Goal: Information Seeking & Learning: Find specific fact

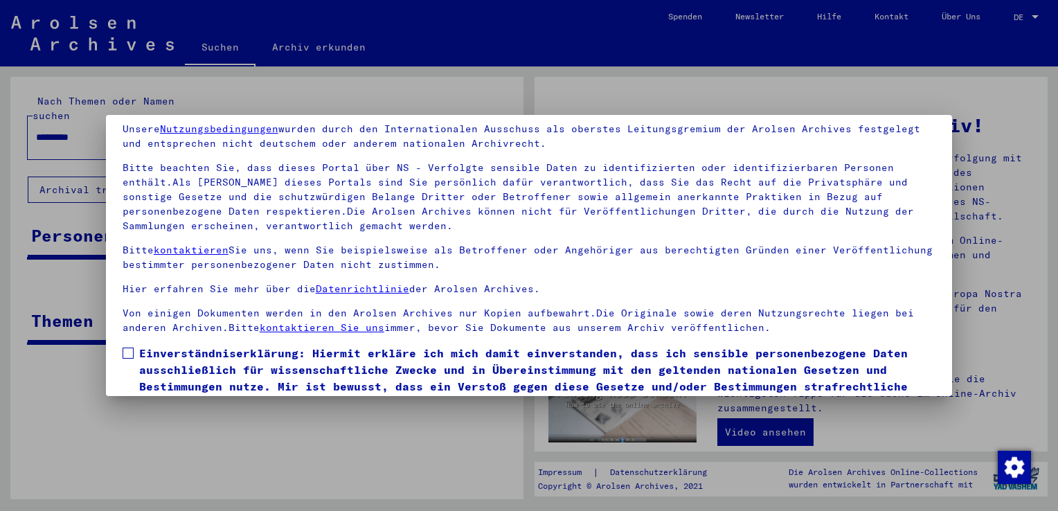
scroll to position [120, 0]
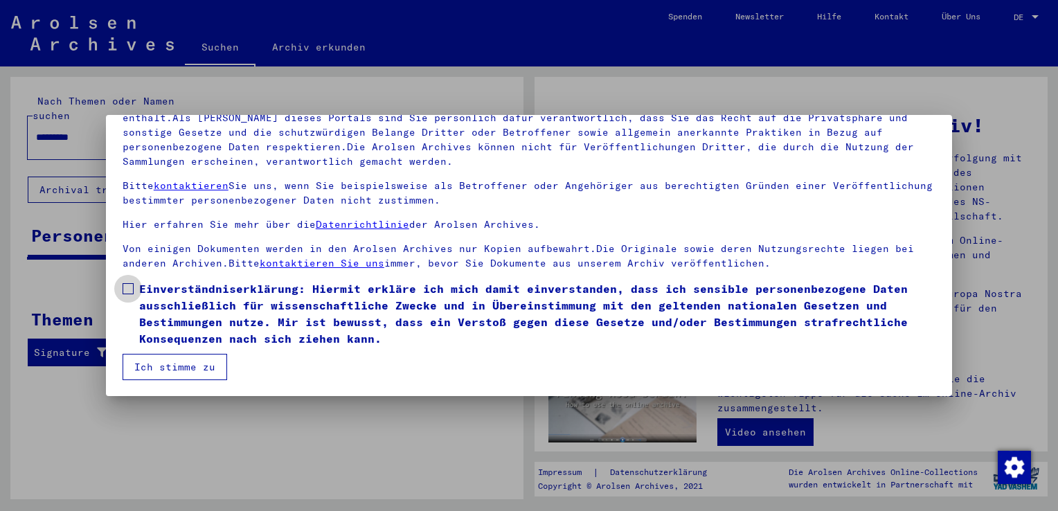
click at [129, 288] on span at bounding box center [128, 288] width 11 height 11
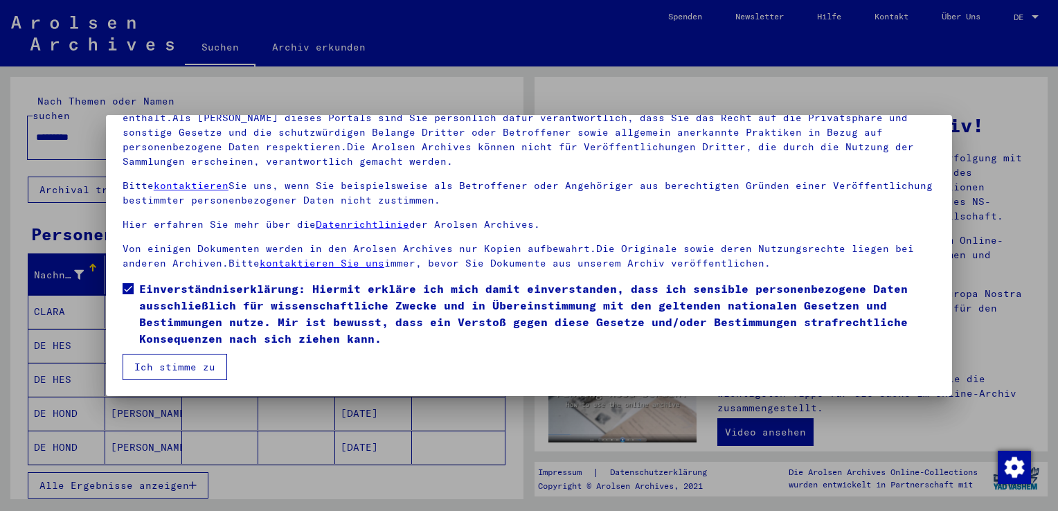
click at [155, 368] on button "Ich stimme zu" at bounding box center [175, 367] width 105 height 26
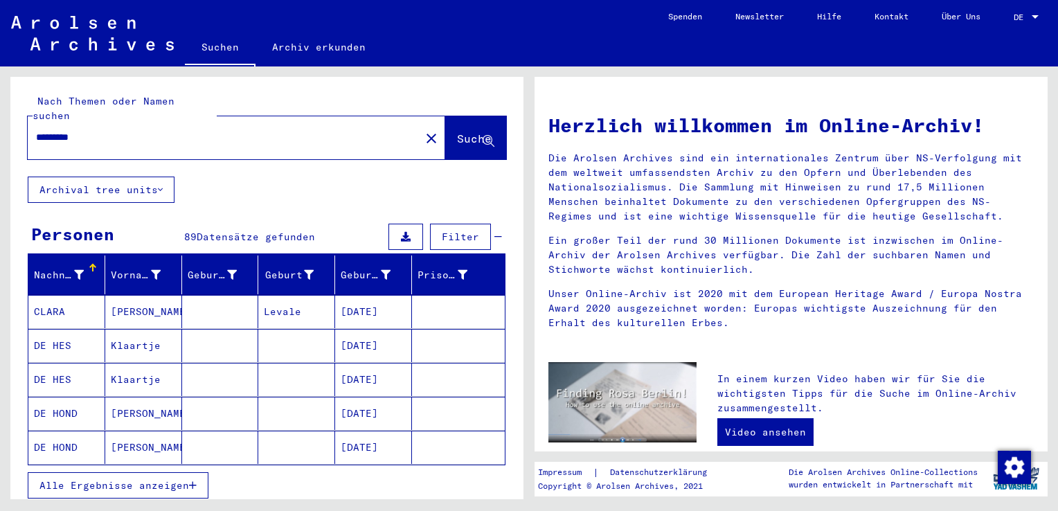
click at [457, 132] on span "Suche" at bounding box center [474, 139] width 35 height 14
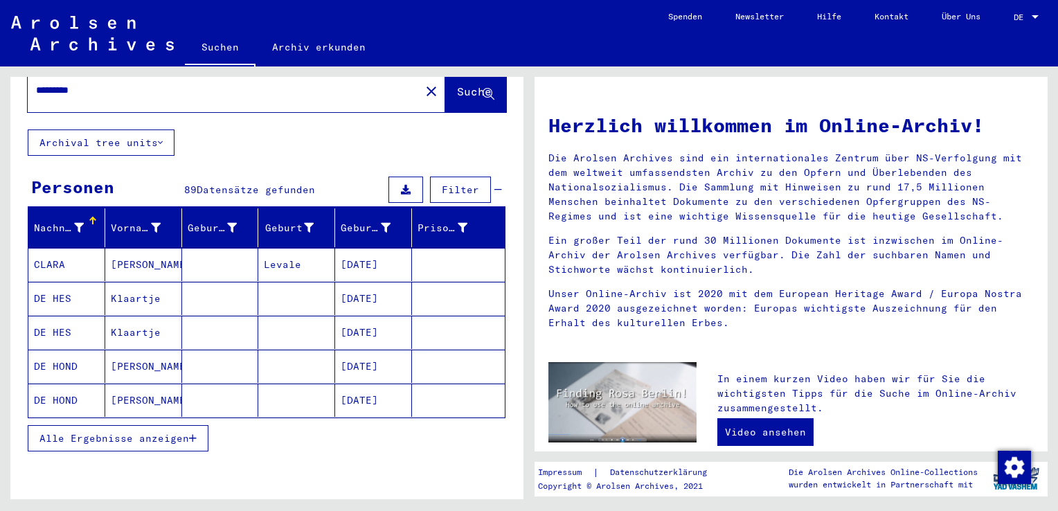
scroll to position [69, 0]
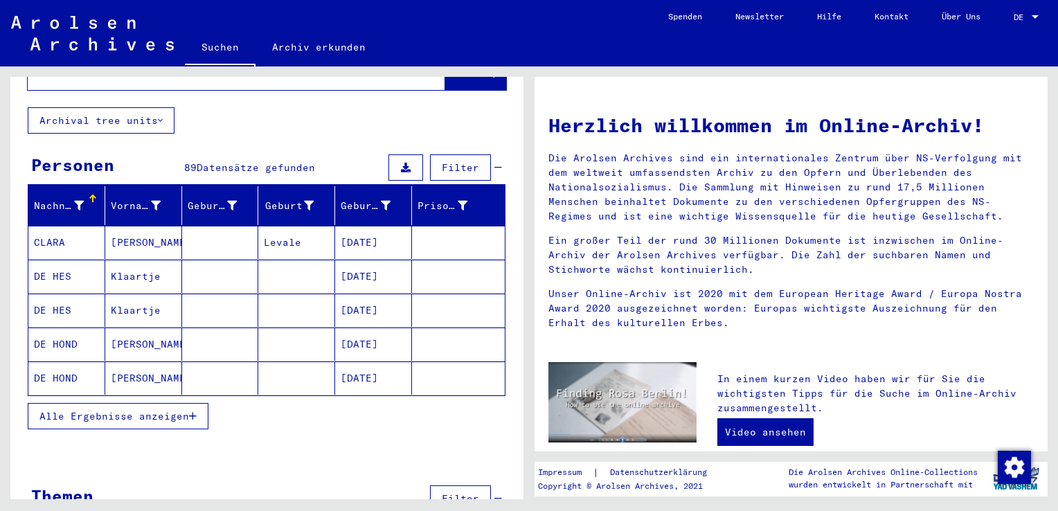
click at [193, 411] on icon "button" at bounding box center [193, 416] width 8 height 10
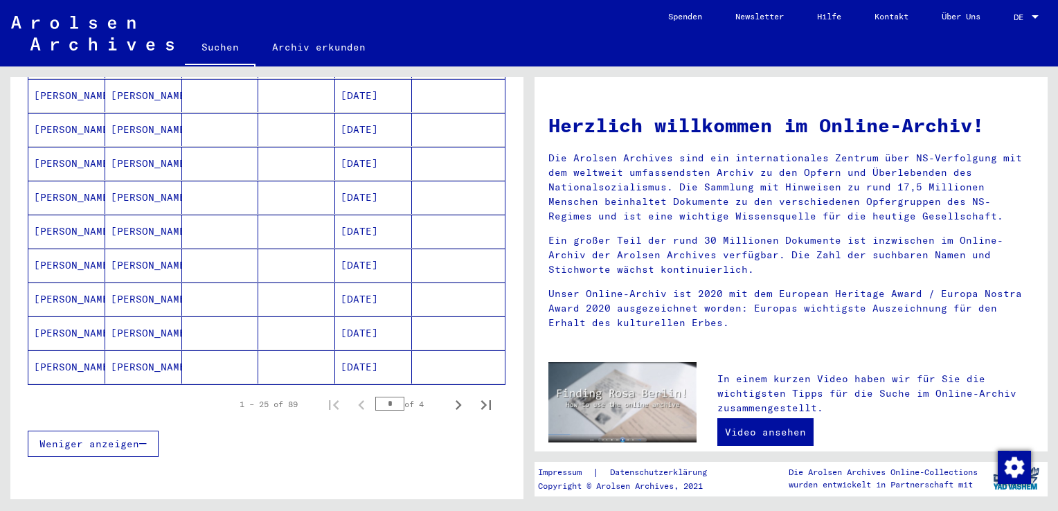
scroll to position [798, 0]
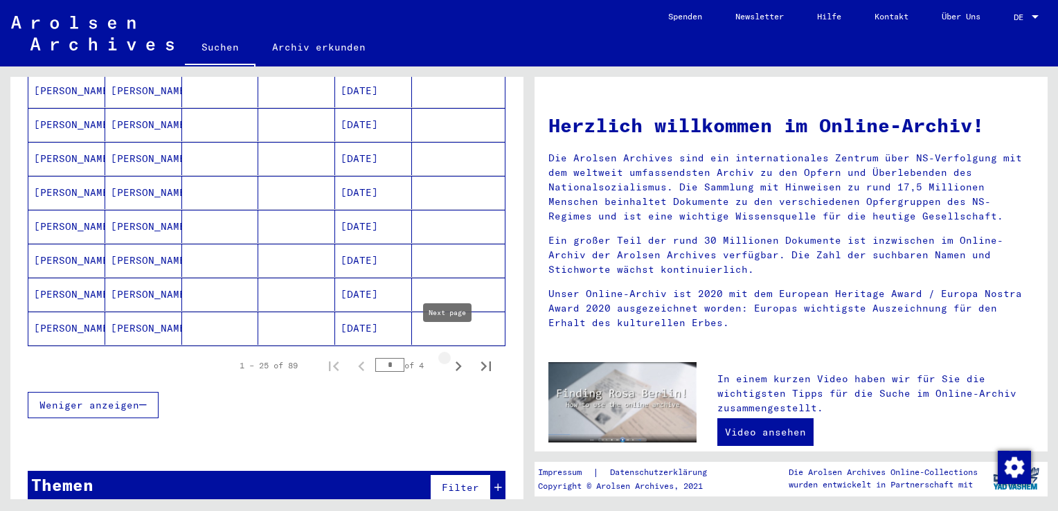
click at [449, 357] on icon "Next page" at bounding box center [458, 366] width 19 height 19
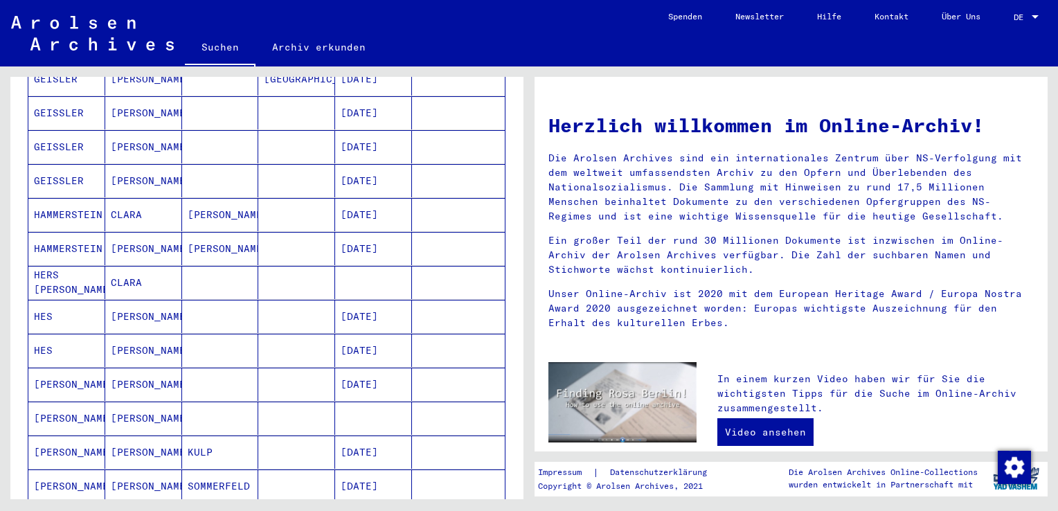
scroll to position [729, 0]
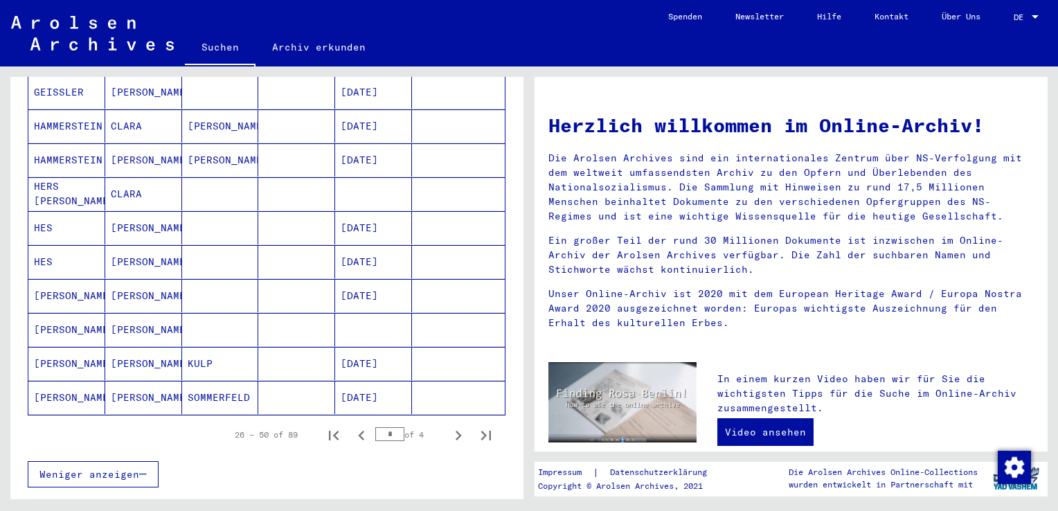
click at [125, 211] on mat-cell "[PERSON_NAME]" at bounding box center [143, 227] width 77 height 33
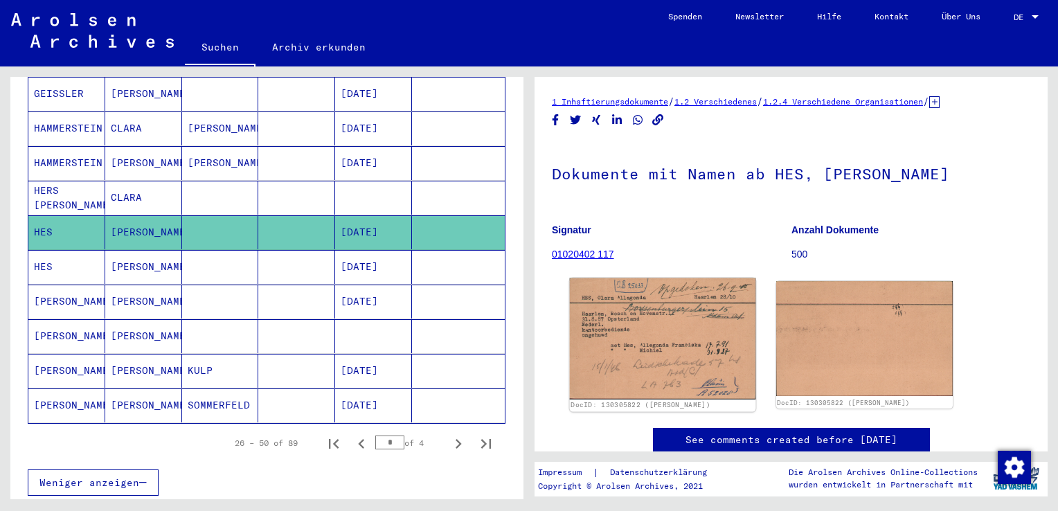
click at [598, 338] on img at bounding box center [663, 338] width 186 height 121
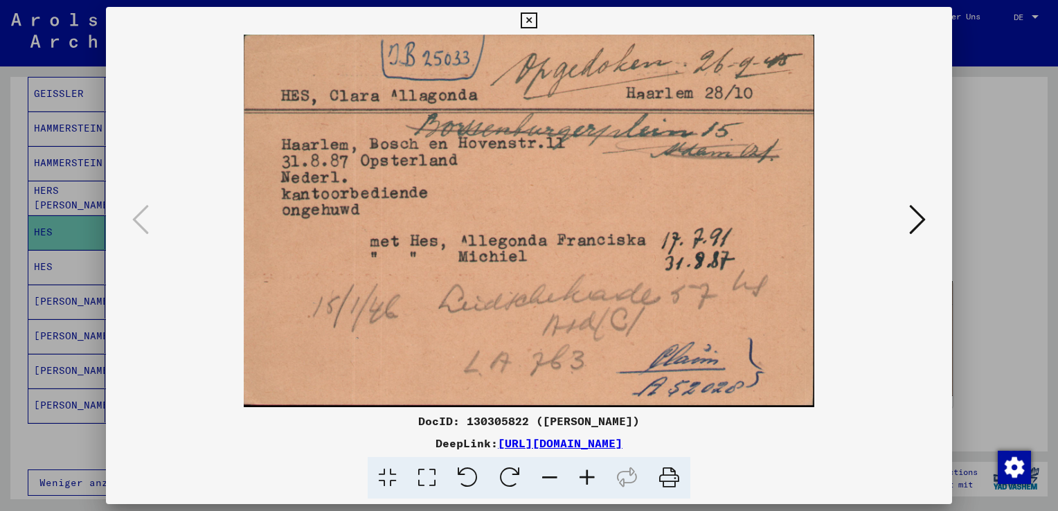
scroll to position [729, 0]
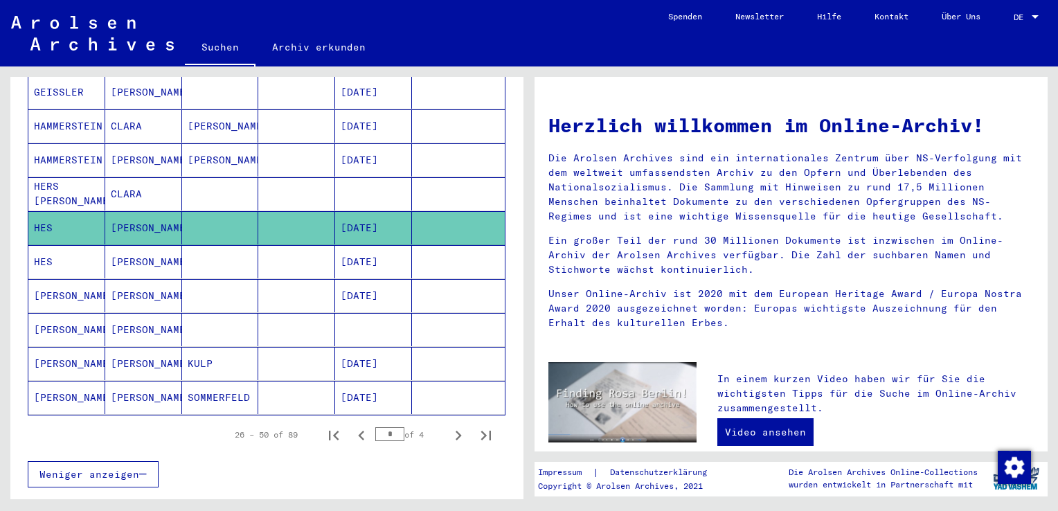
click at [119, 245] on mat-cell "[PERSON_NAME]" at bounding box center [143, 261] width 77 height 33
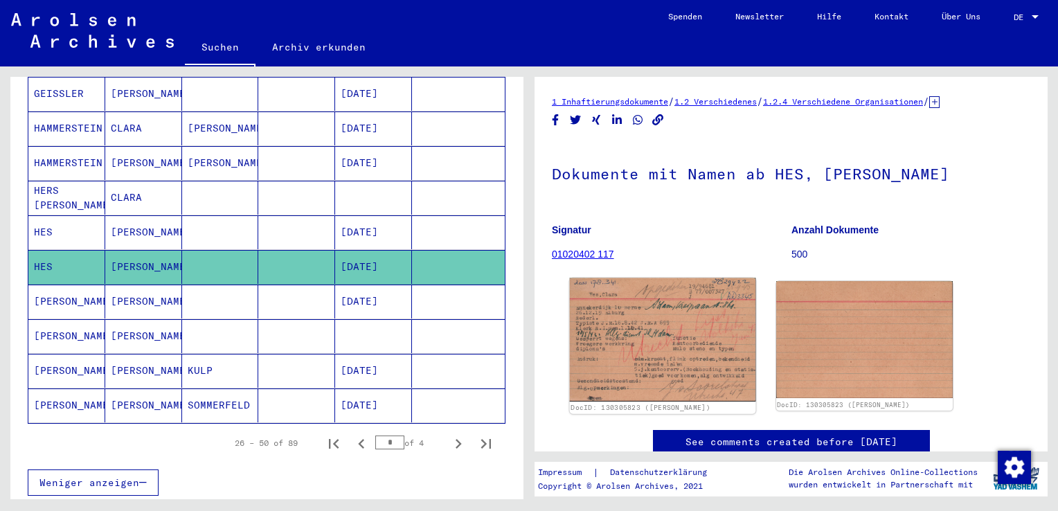
click at [688, 381] on img at bounding box center [663, 339] width 186 height 123
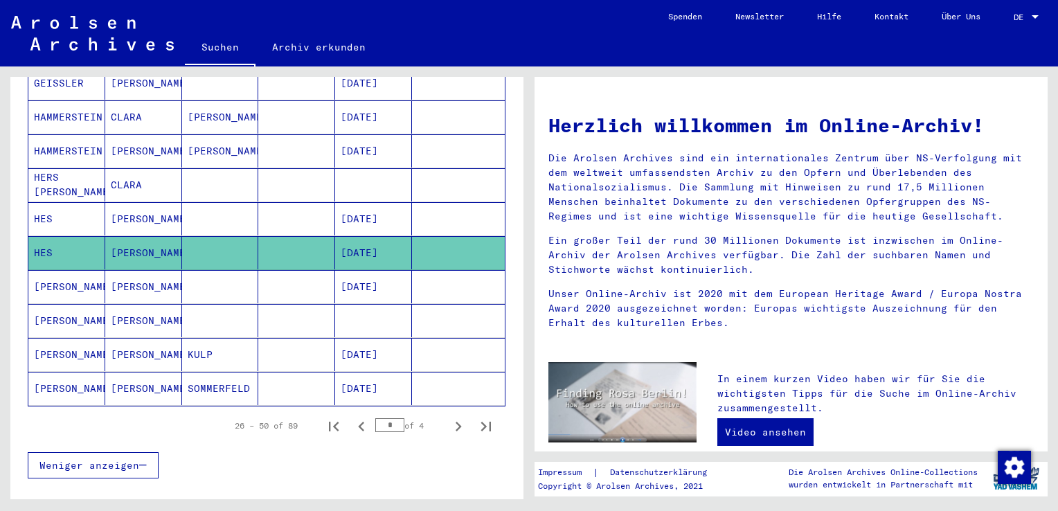
scroll to position [729, 0]
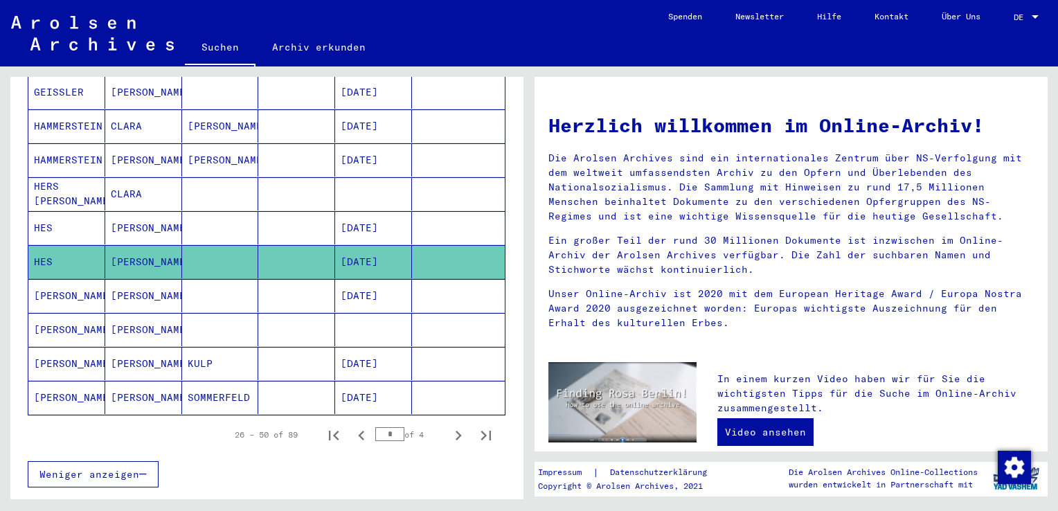
click at [69, 279] on mat-cell "[PERSON_NAME]" at bounding box center [66, 295] width 77 height 33
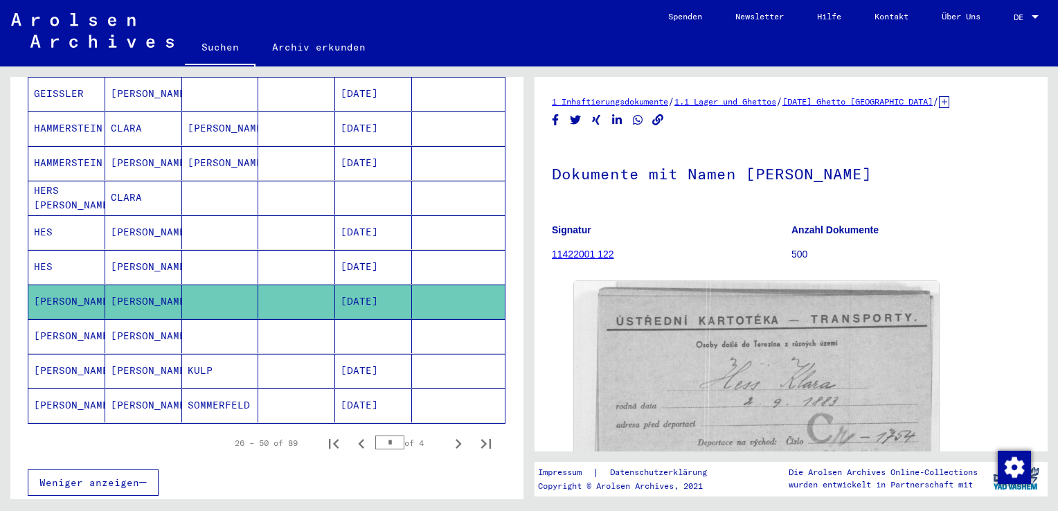
click at [66, 319] on mat-cell "[PERSON_NAME]" at bounding box center [66, 336] width 77 height 34
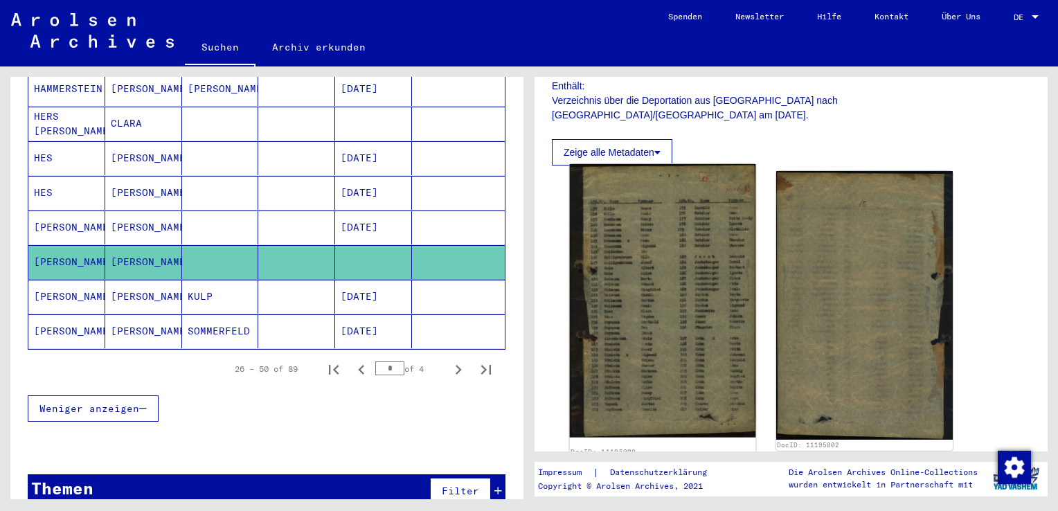
scroll to position [277, 0]
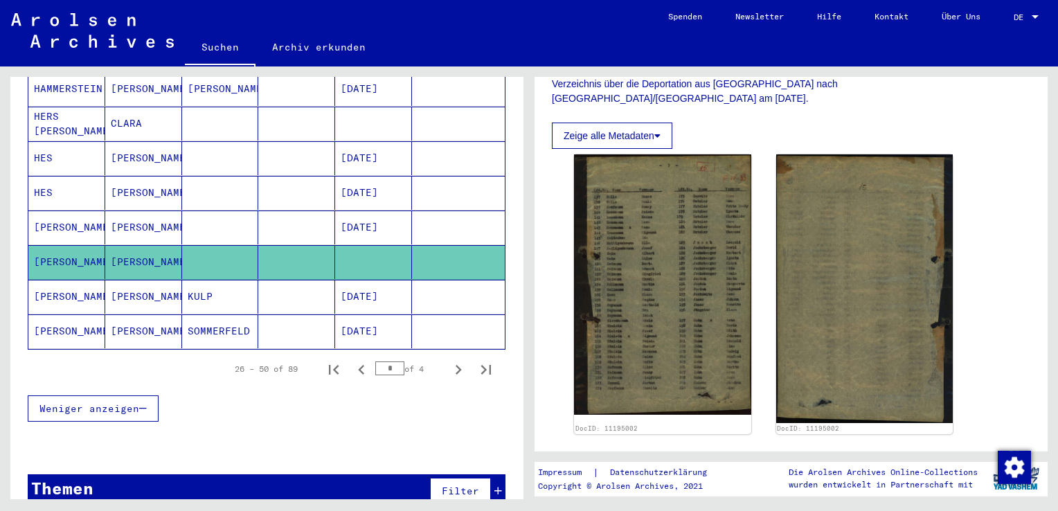
click at [139, 280] on mat-cell "[PERSON_NAME]" at bounding box center [143, 297] width 77 height 34
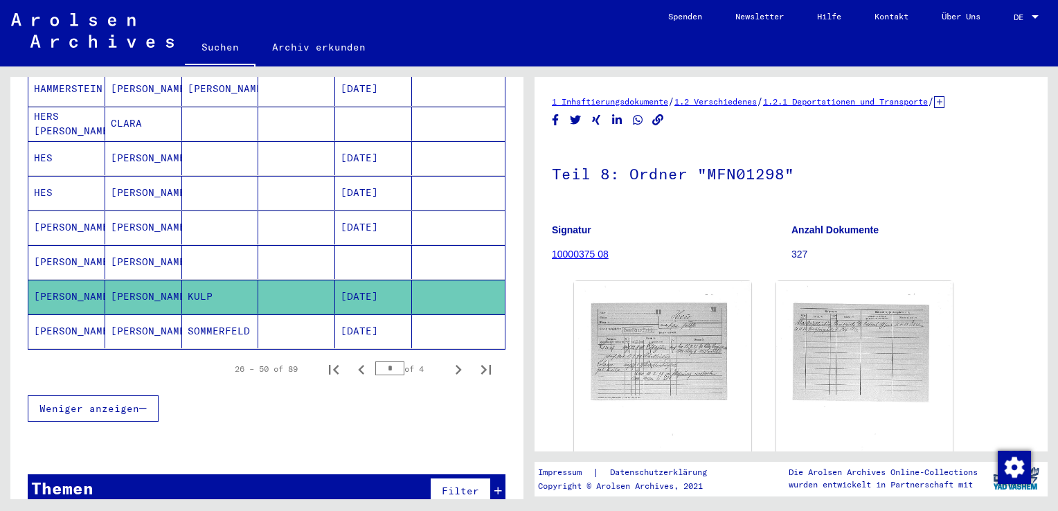
click at [141, 314] on mat-cell "[PERSON_NAME]" at bounding box center [143, 331] width 77 height 34
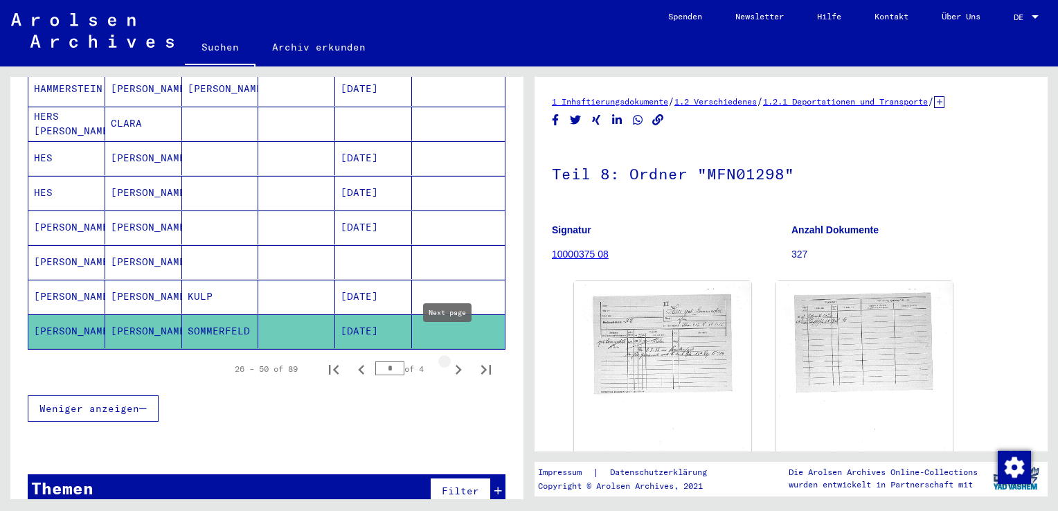
click at [456, 365] on icon "Next page" at bounding box center [459, 370] width 6 height 10
type input "*"
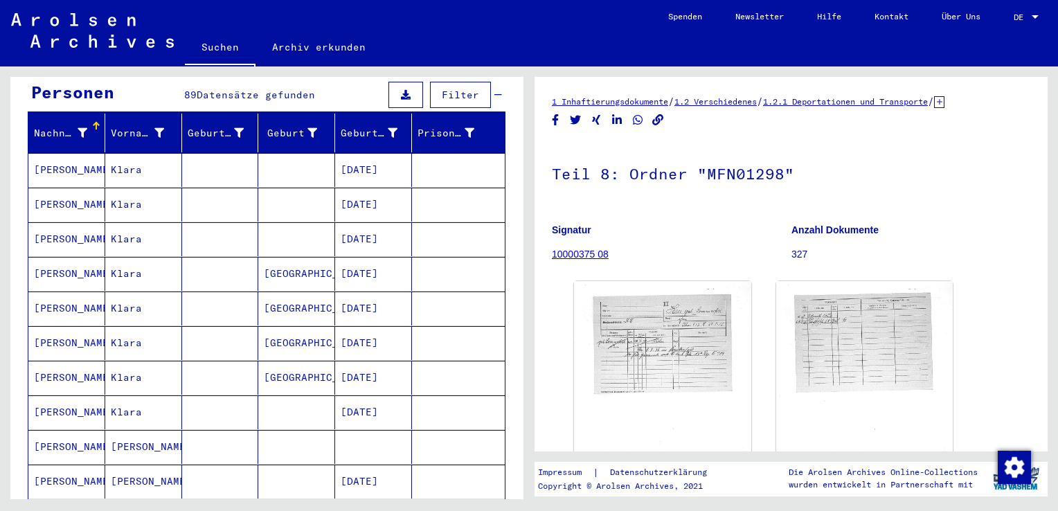
scroll to position [119, 0]
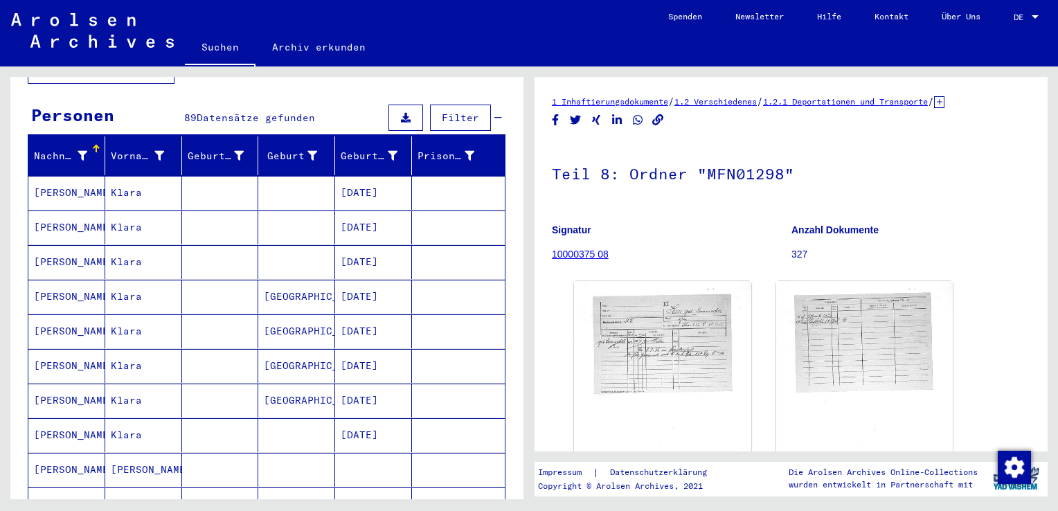
click at [354, 211] on mat-cell "[DATE]" at bounding box center [373, 228] width 77 height 34
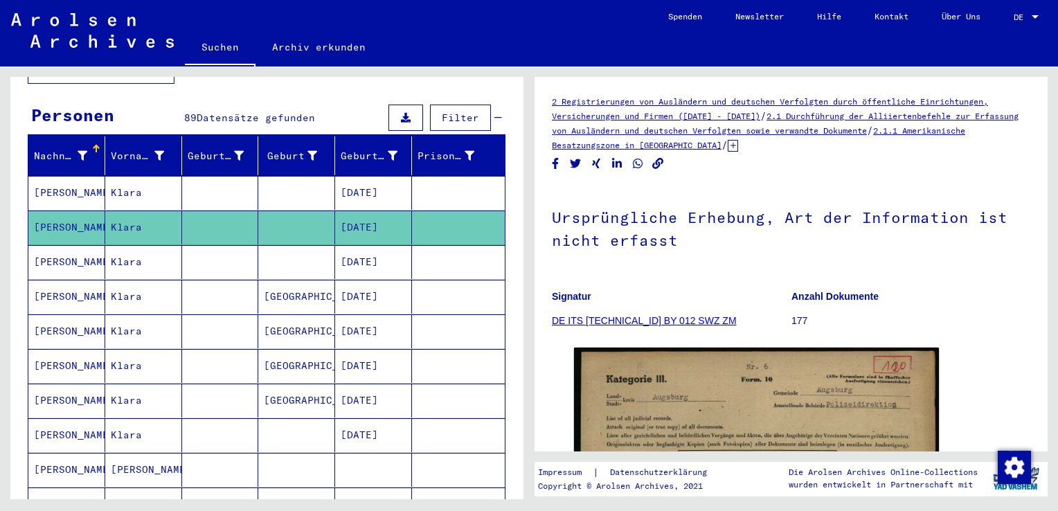
click at [346, 181] on mat-cell "[DATE]" at bounding box center [373, 193] width 77 height 34
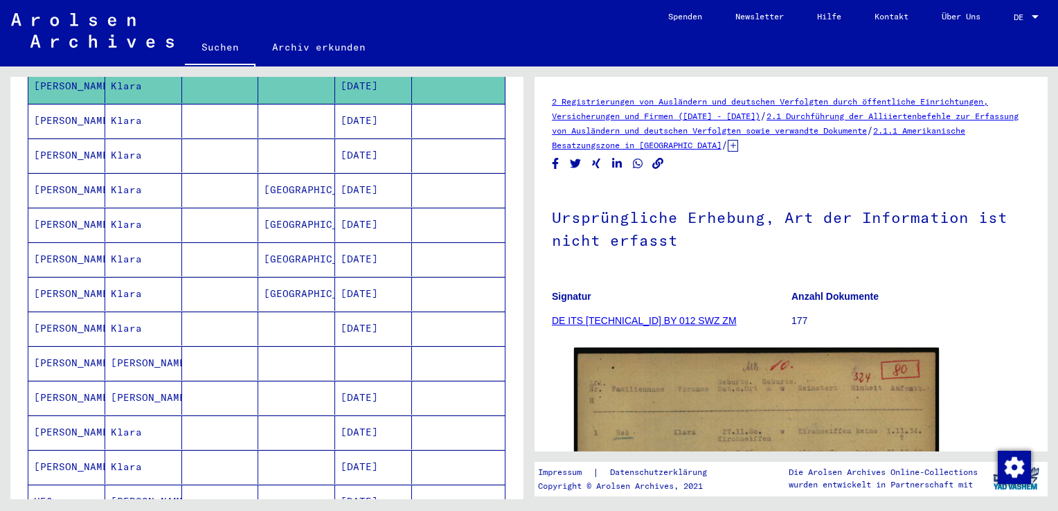
scroll to position [258, 0]
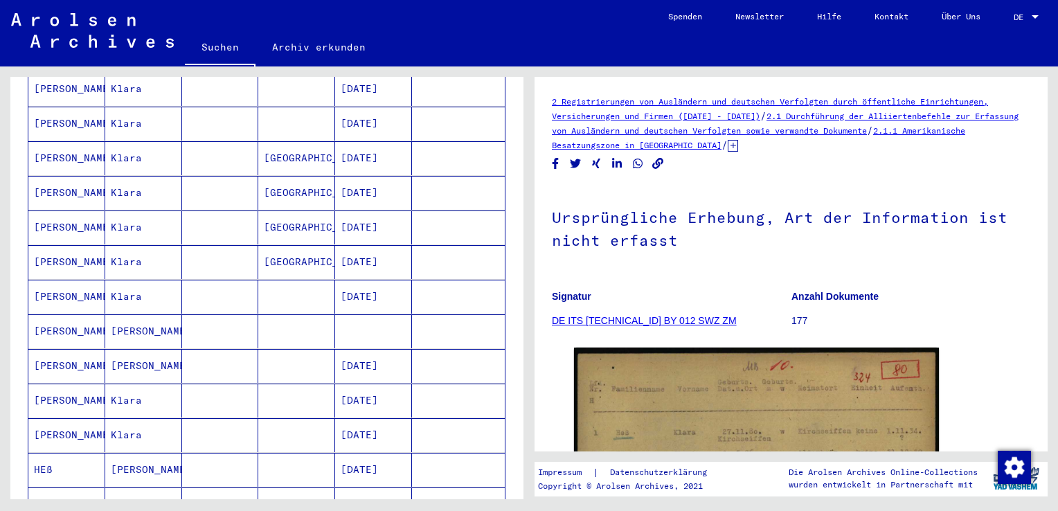
click at [369, 181] on mat-cell "[DATE]" at bounding box center [373, 193] width 77 height 34
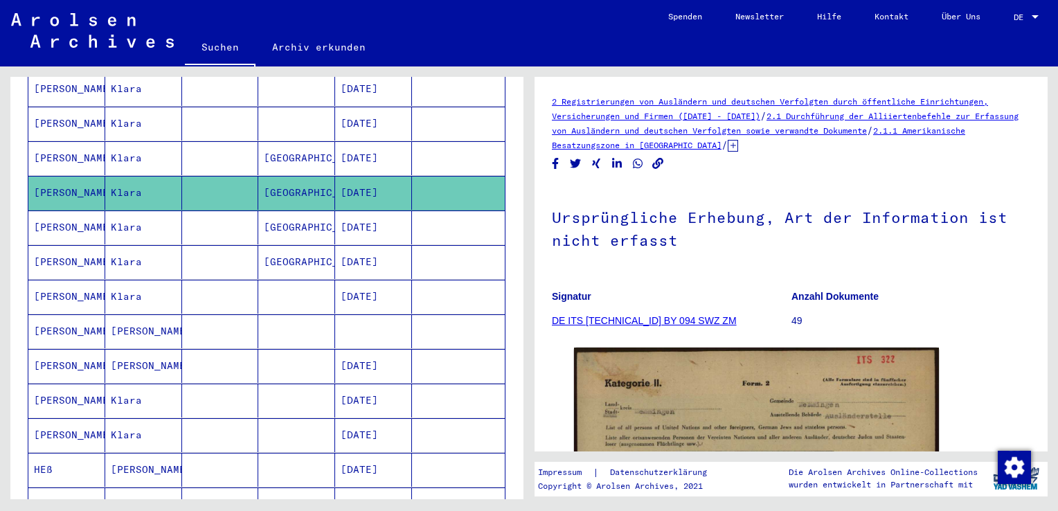
click at [348, 245] on mat-cell "[DATE]" at bounding box center [373, 262] width 77 height 34
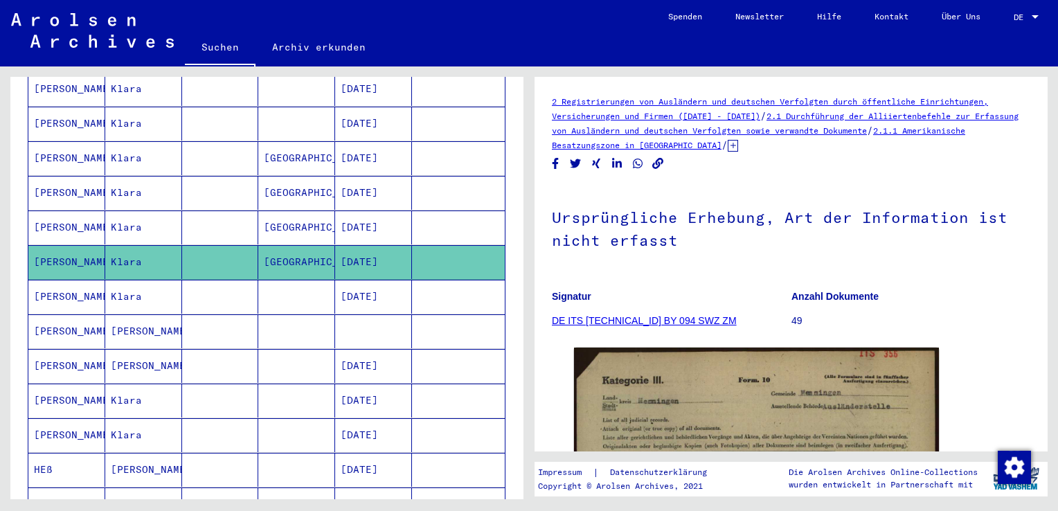
click at [130, 318] on mat-cell "[PERSON_NAME]" at bounding box center [143, 331] width 77 height 34
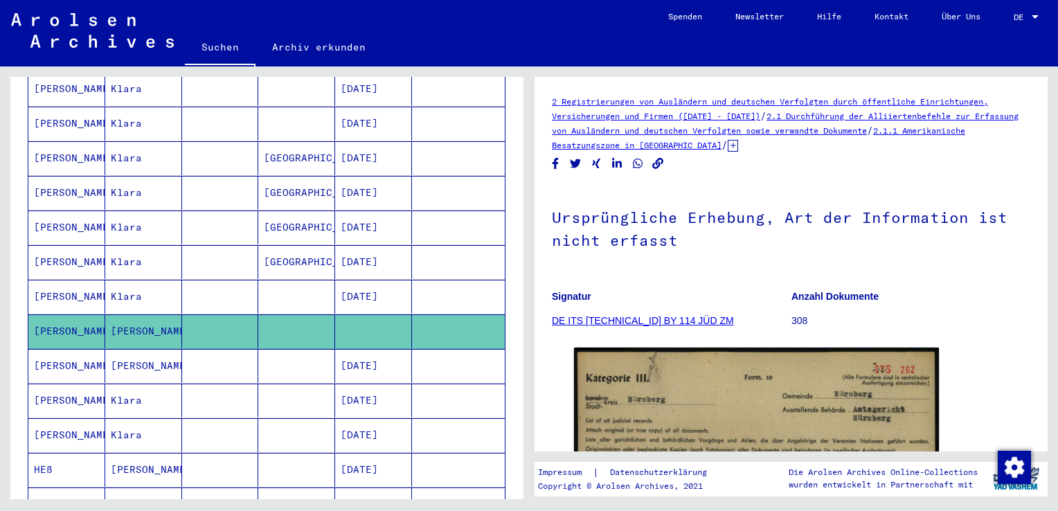
click at [134, 384] on mat-cell "Klara" at bounding box center [143, 401] width 77 height 34
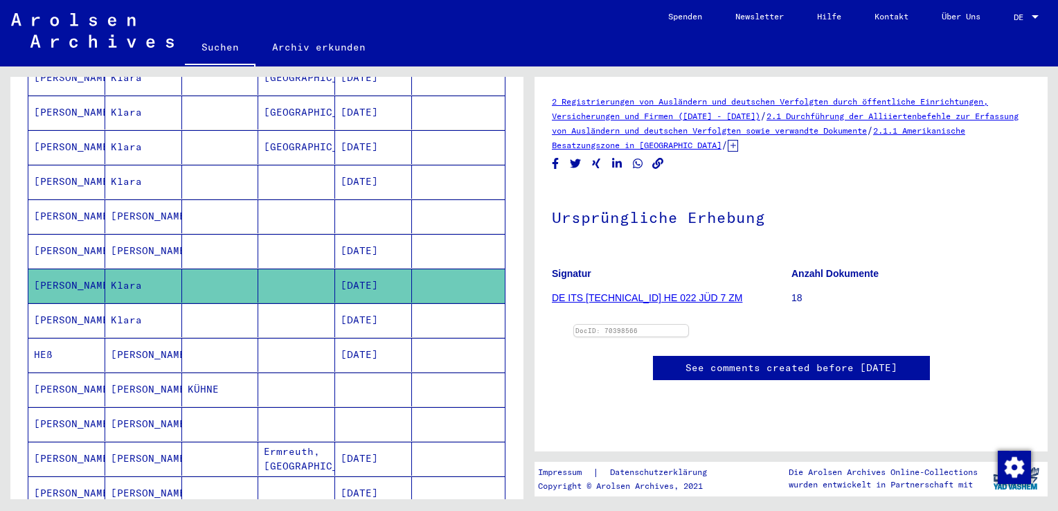
scroll to position [396, 0]
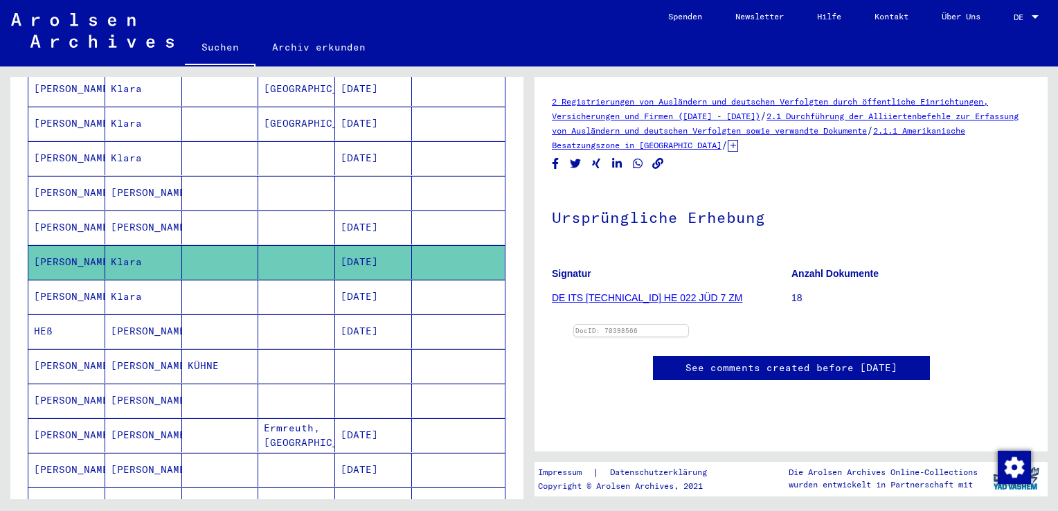
click at [139, 314] on mat-cell "[PERSON_NAME]" at bounding box center [143, 331] width 77 height 34
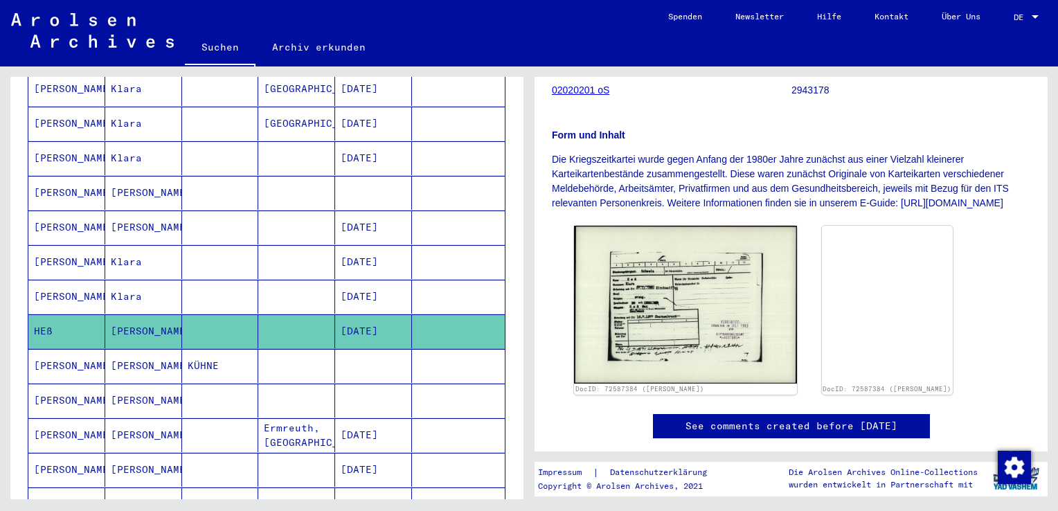
click at [147, 280] on mat-cell "Klara" at bounding box center [143, 297] width 77 height 34
